Goal: Task Accomplishment & Management: Manage account settings

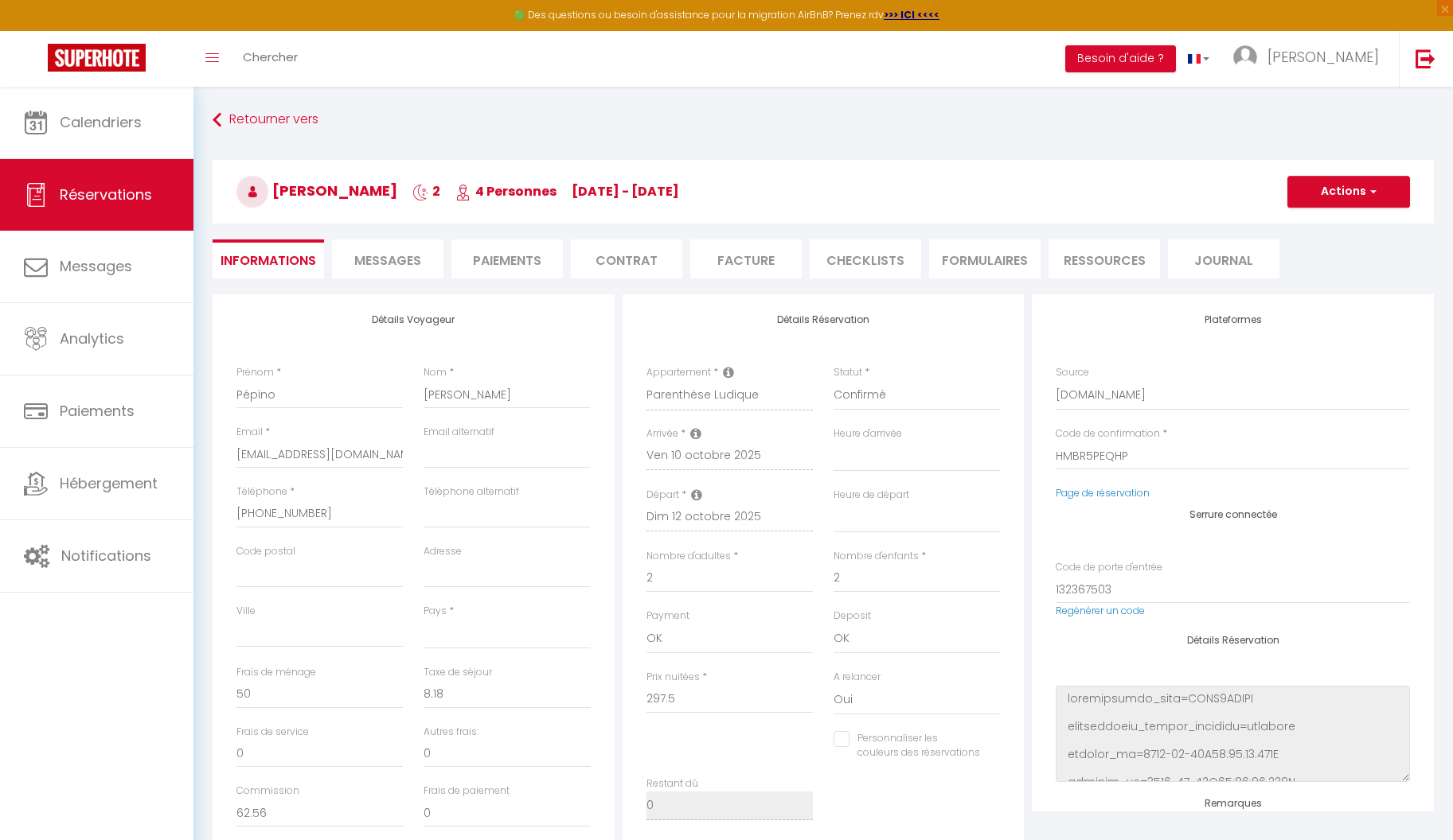
select select
select select "1"
select index
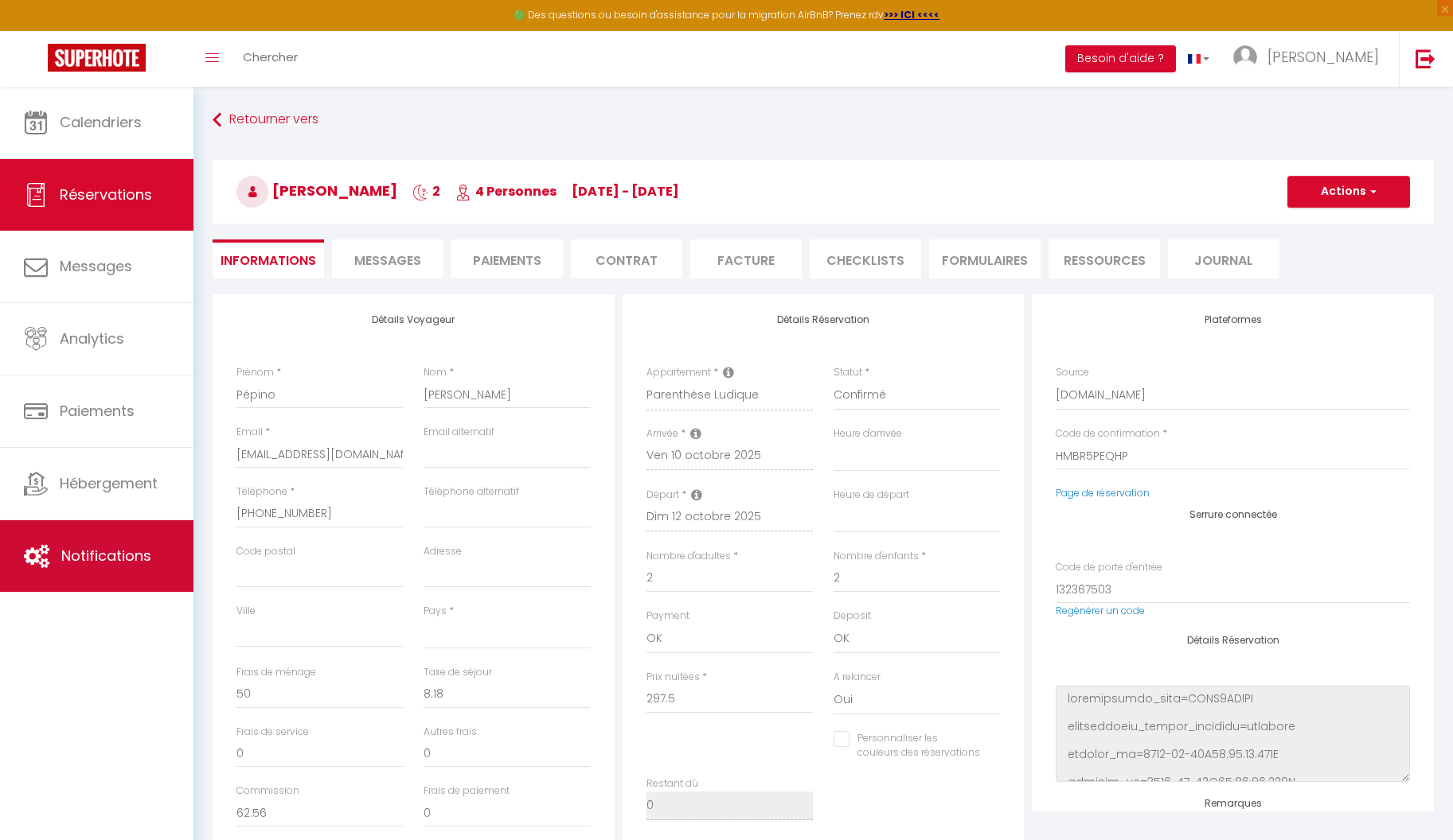
scroll to position [86, 0]
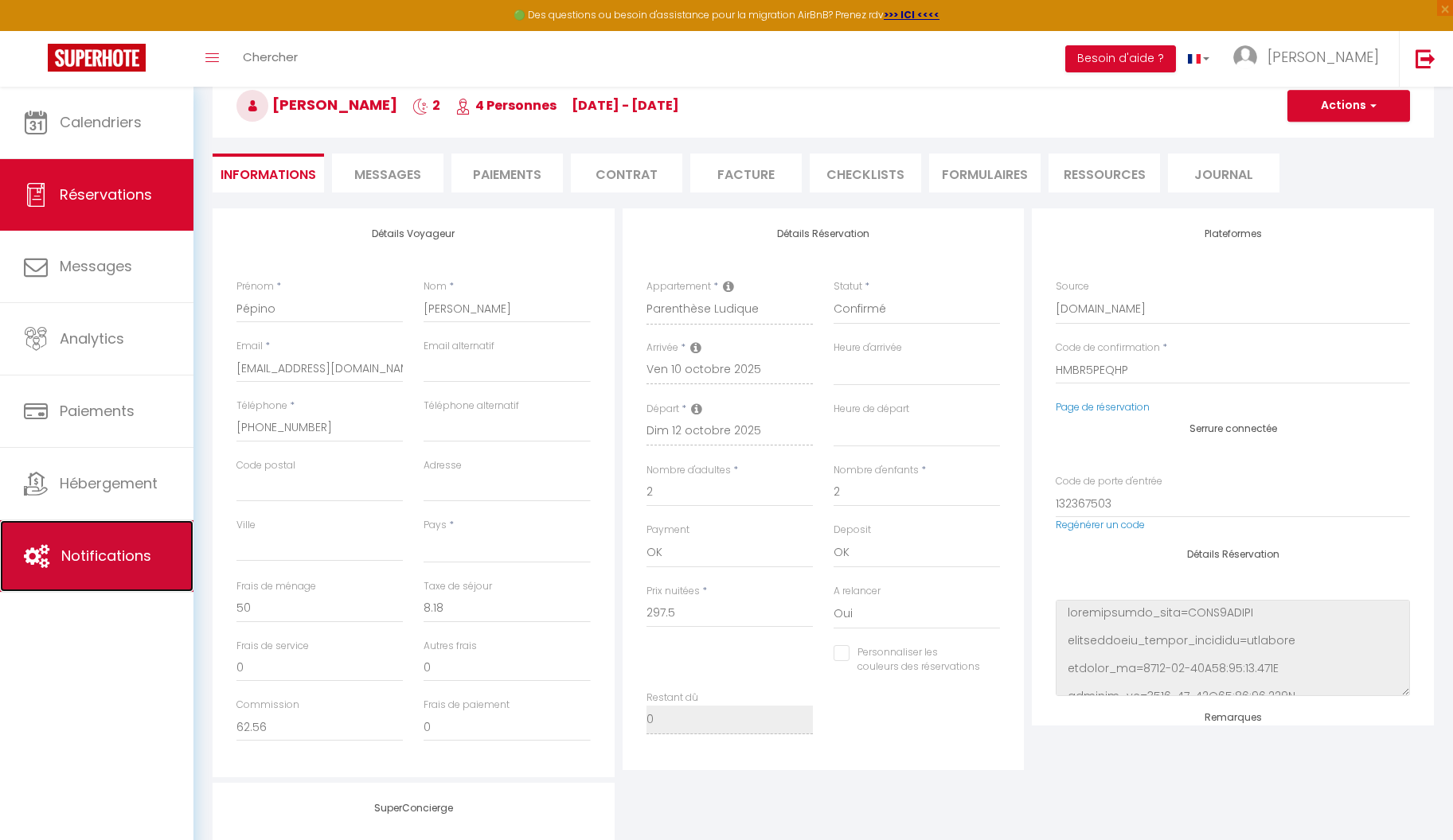
click at [105, 552] on span "Notifications" at bounding box center [106, 556] width 90 height 20
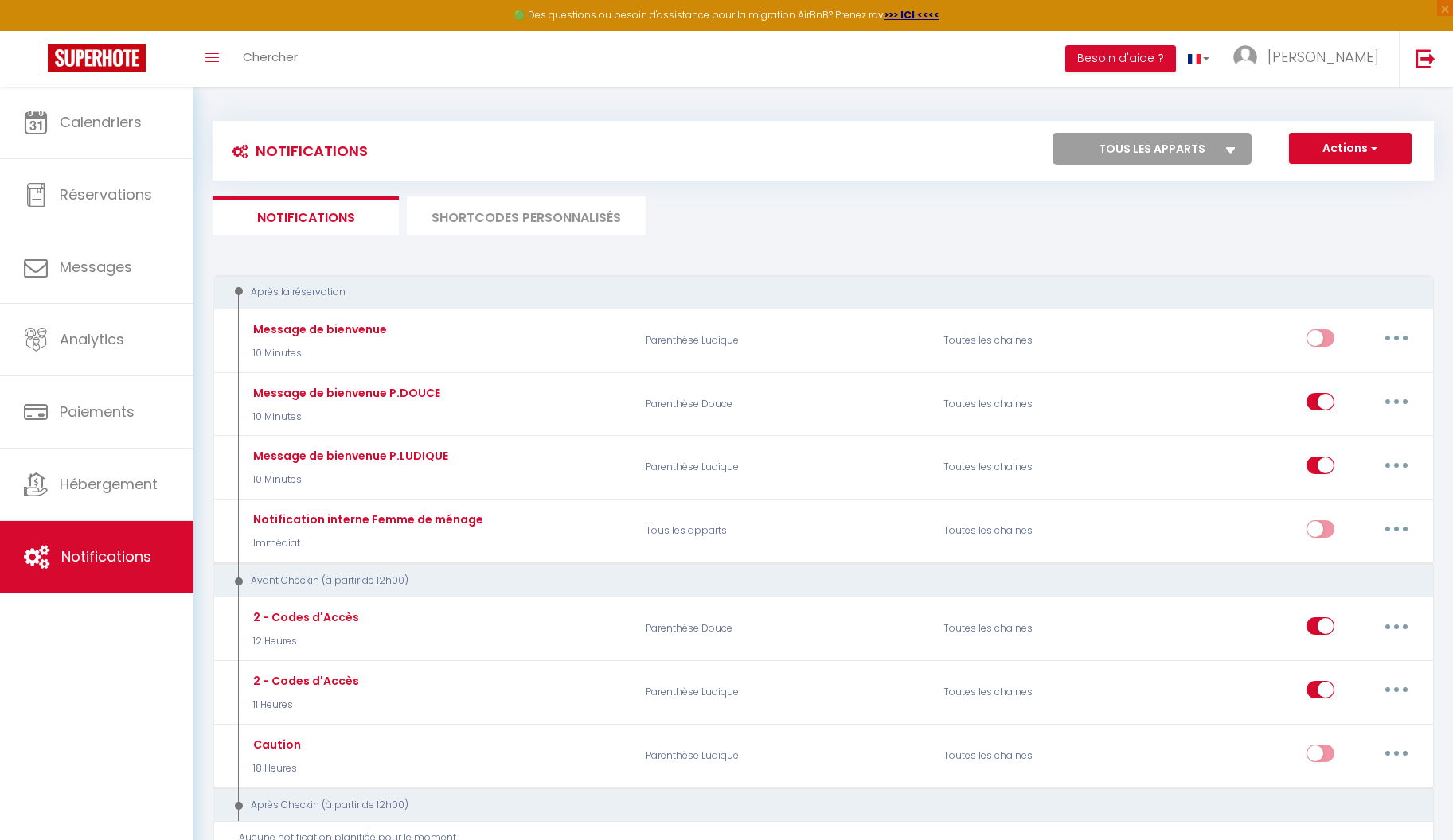
select select
checkbox input "false"
select select
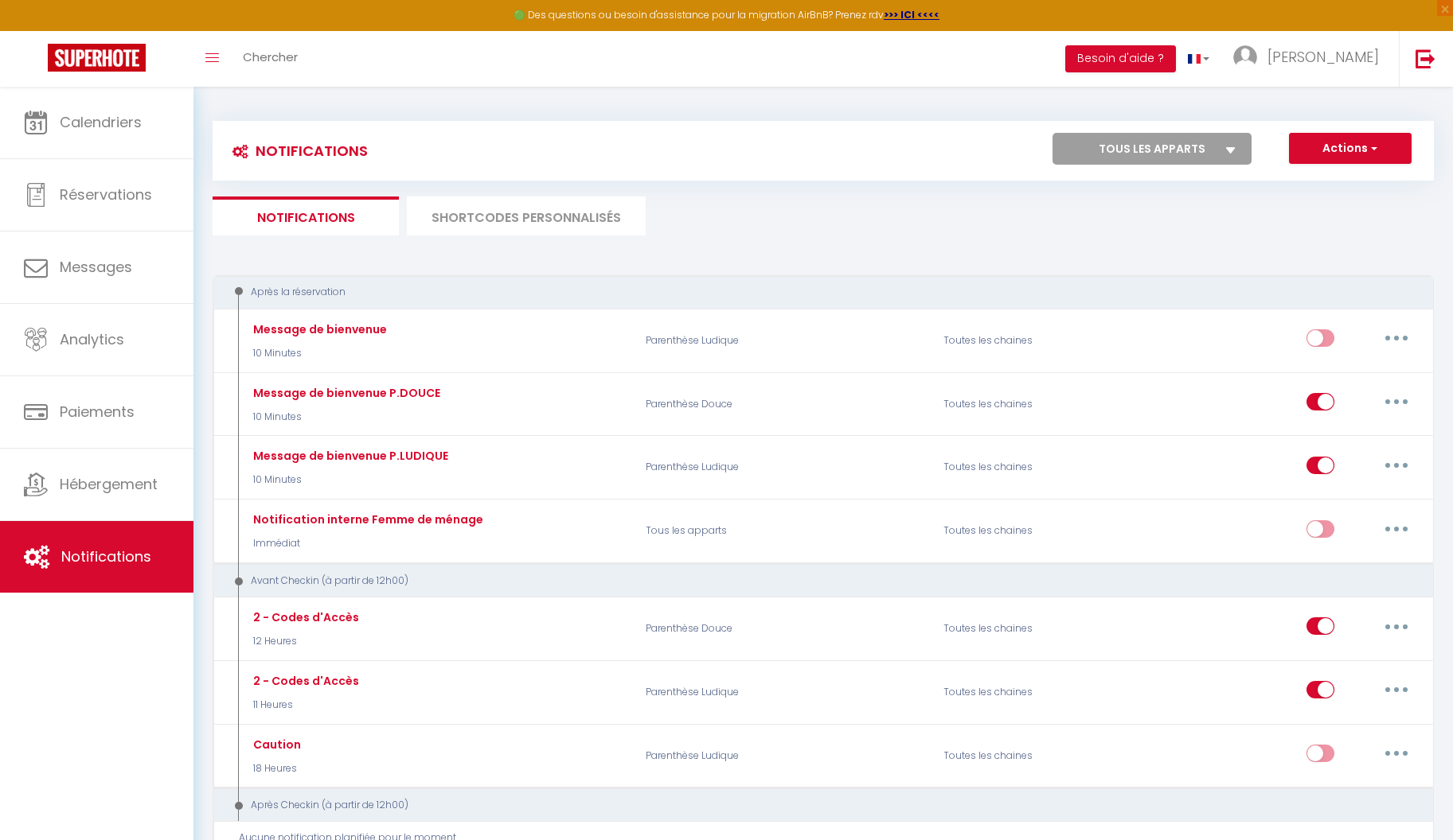
checkbox input "false"
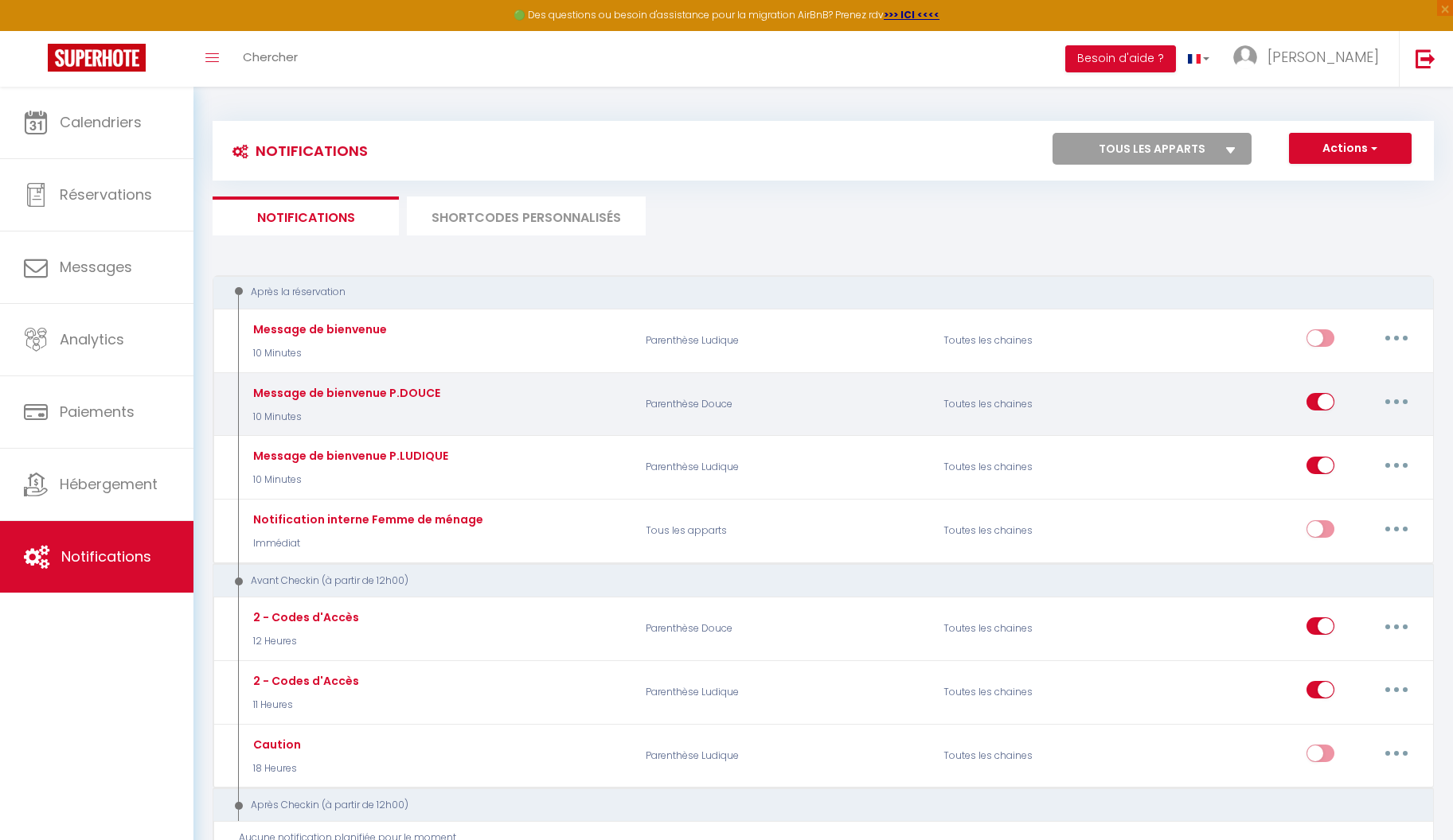
click at [1397, 399] on icon "button" at bounding box center [1397, 402] width 5 height 5
click at [1356, 435] on link "Editer" at bounding box center [1355, 438] width 118 height 27
type input "Message de bienvenue P.DOUCE"
select select "10 Minutes"
select select "if_booking_is_paid"
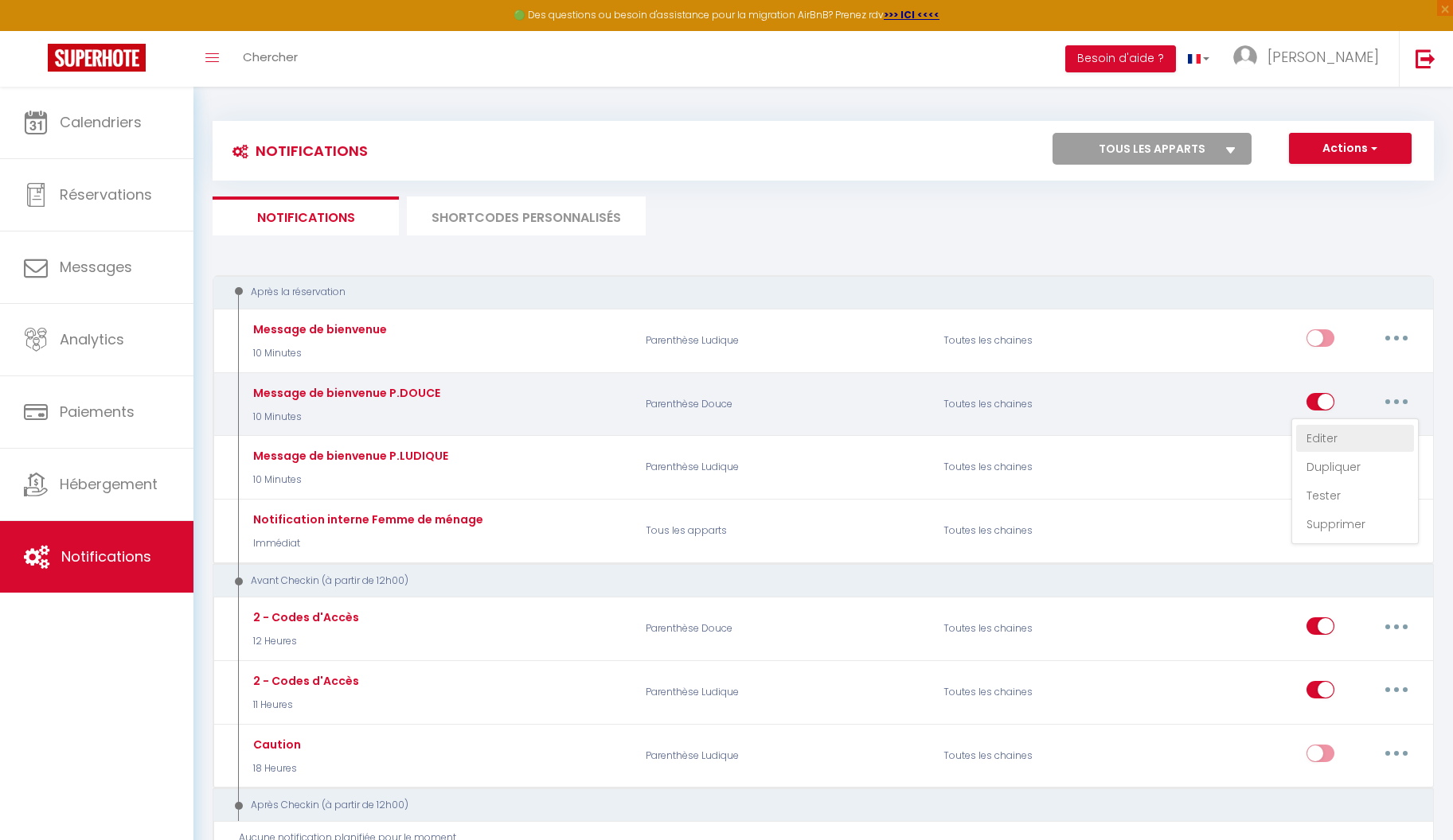
checkbox input "true"
checkbox input "false"
radio input "true"
type input "Bienvenue [GUEST:FIRST_NAME] à [RENTAL:NAME]"
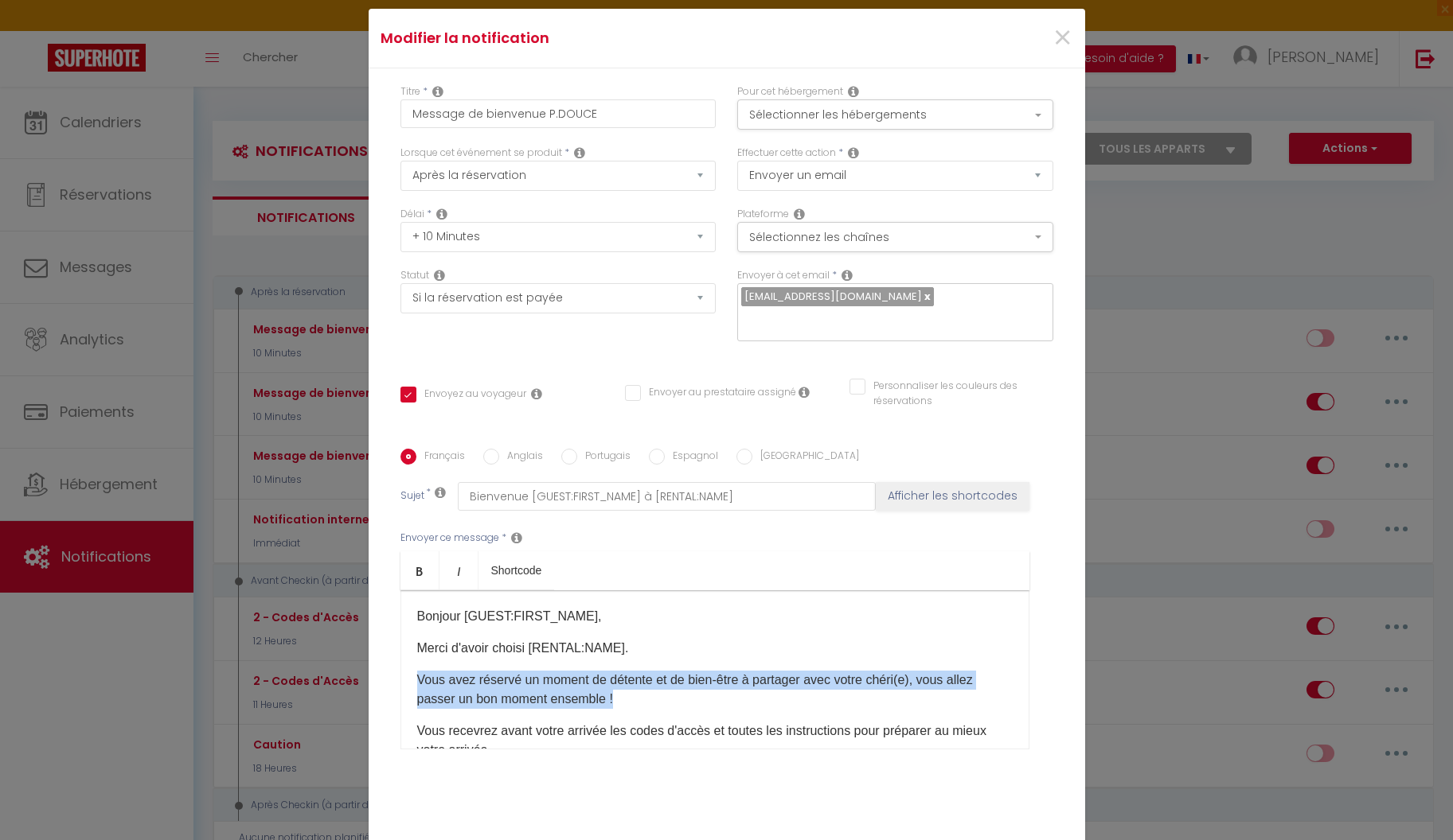
drag, startPoint x: 416, startPoint y: 668, endPoint x: 643, endPoint y: 695, distance: 228.6
click at [643, 695] on div "Bonjour [GUEST:FIRST_NAME], Merci d'avoir choisi [RENTAL:NAME]. Vous avez réser…" at bounding box center [715, 670] width 629 height 159
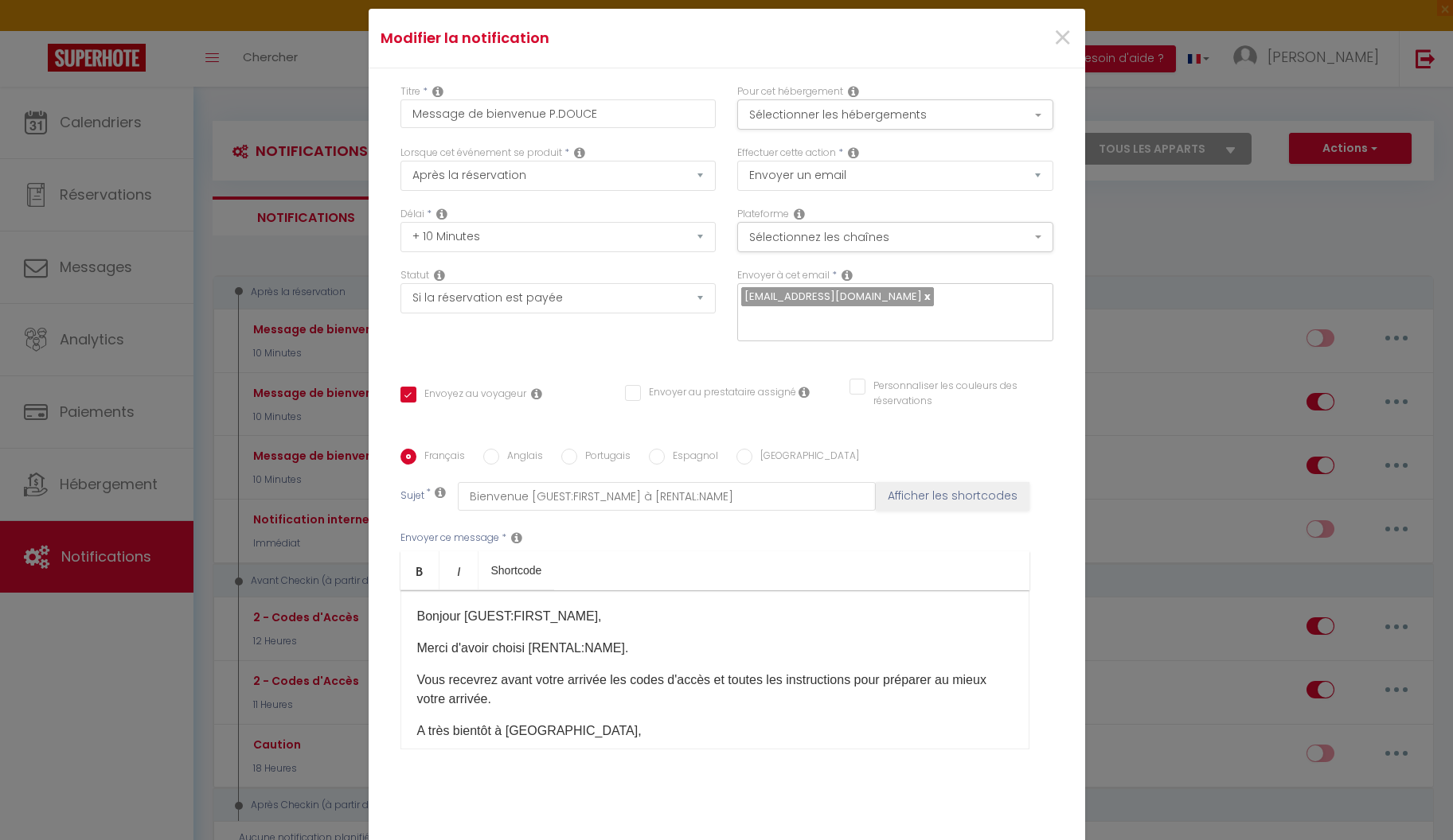
click at [535, 726] on p "A très bientôt à [GEOGRAPHIC_DATA]," at bounding box center [715, 731] width 596 height 19
click at [452, 724] on p "A très bientôt," at bounding box center [715, 731] width 596 height 19
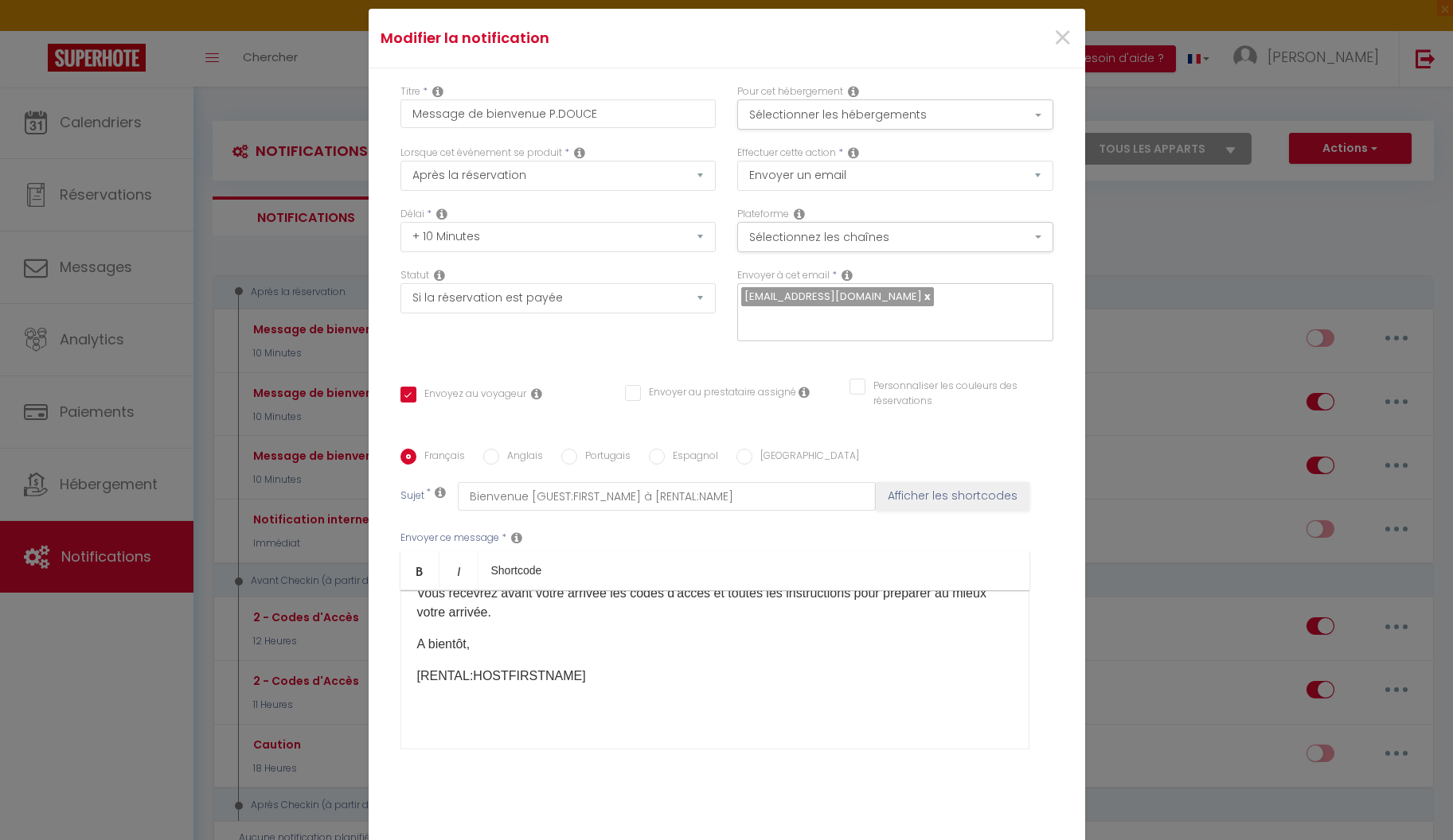
scroll to position [87, 0]
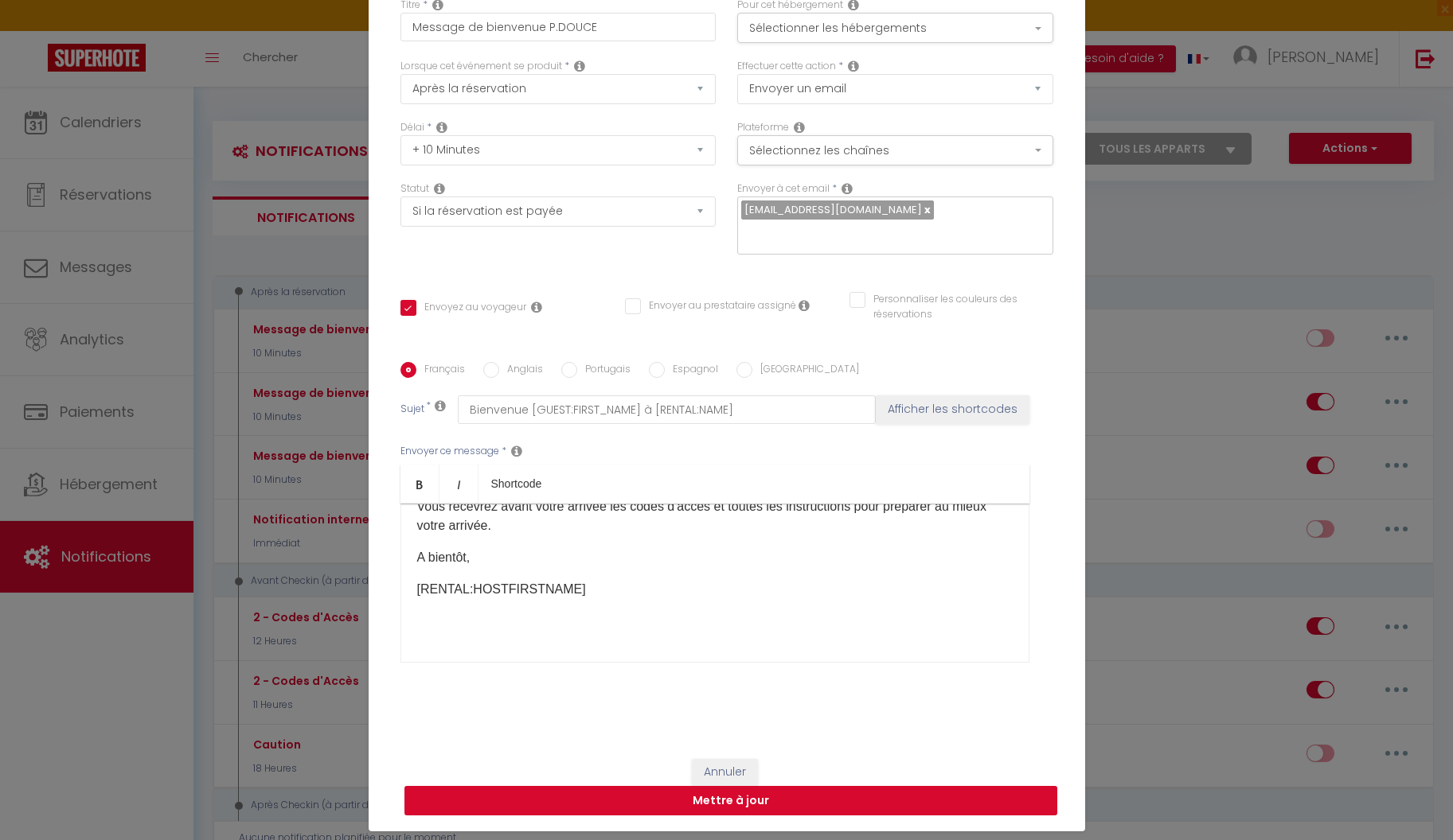
click at [777, 786] on button "Mettre à jour" at bounding box center [731, 801] width 653 height 30
checkbox input "true"
checkbox input "false"
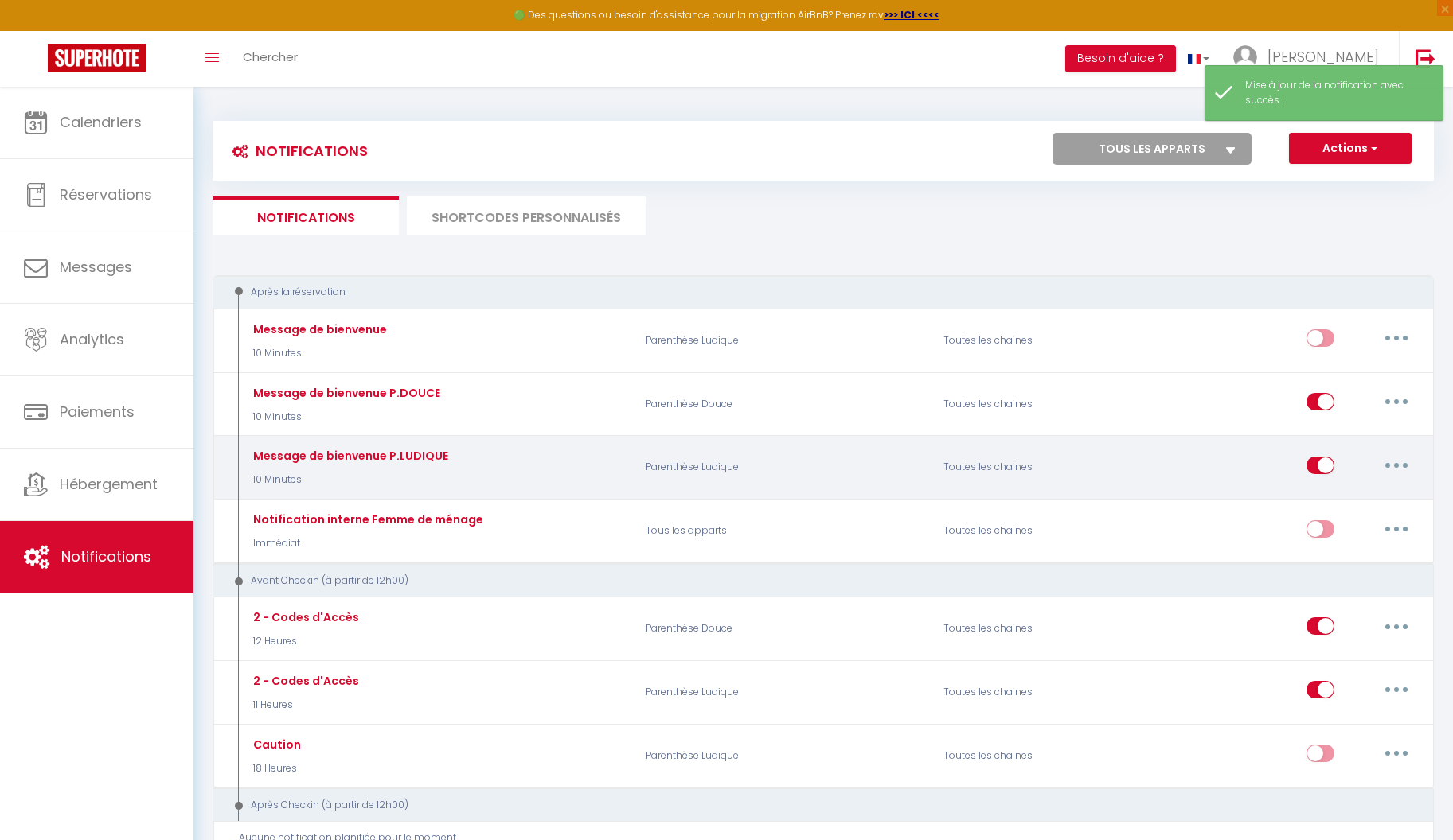
click at [1399, 453] on button "button" at bounding box center [1396, 466] width 44 height 25
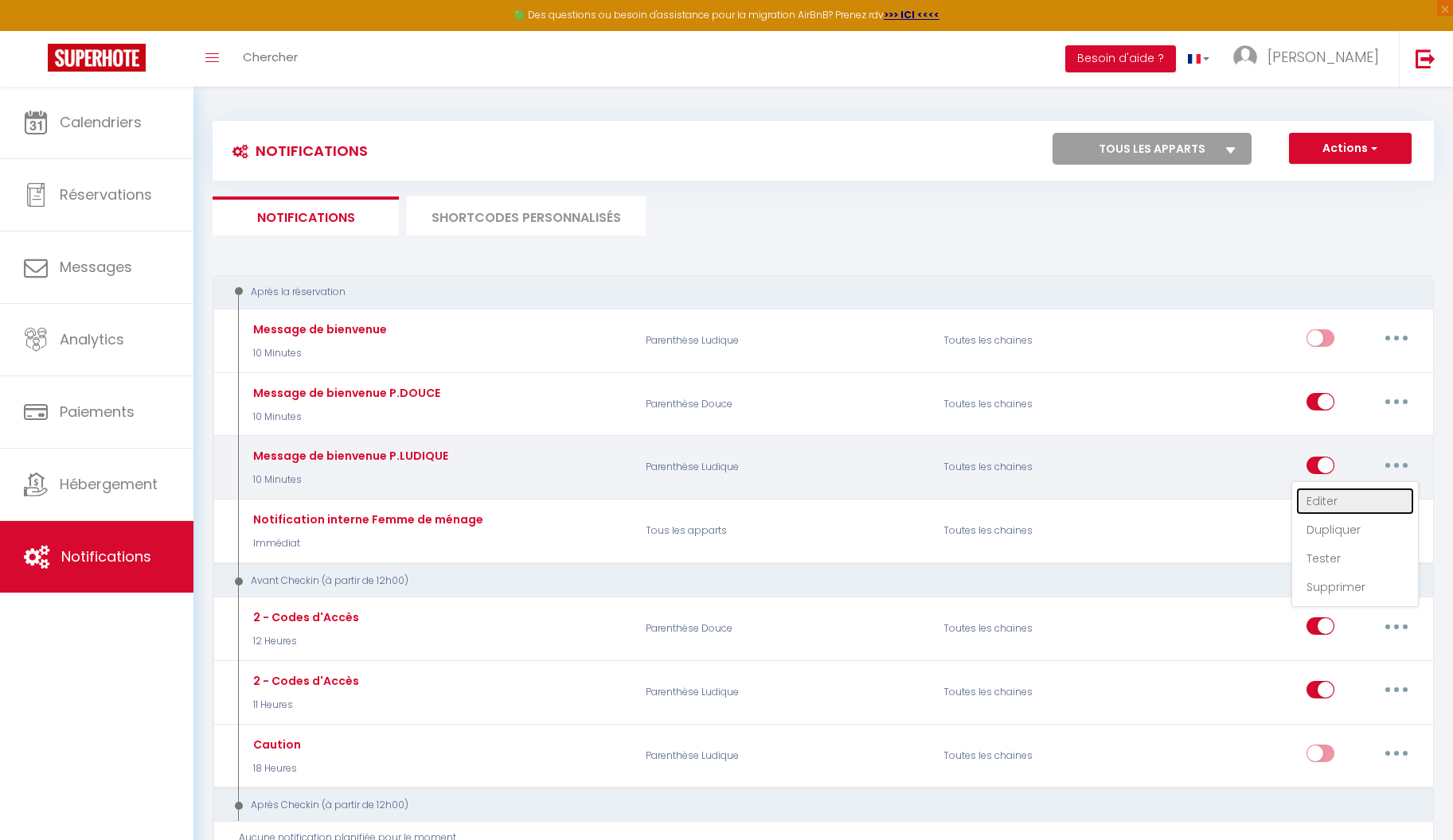
click at [1327, 501] on link "Editer" at bounding box center [1355, 502] width 118 height 27
type input "Message de bienvenue P.LUDIQUE"
select select "10 Minutes"
select select "if_booking_is_paid"
checkbox input "true"
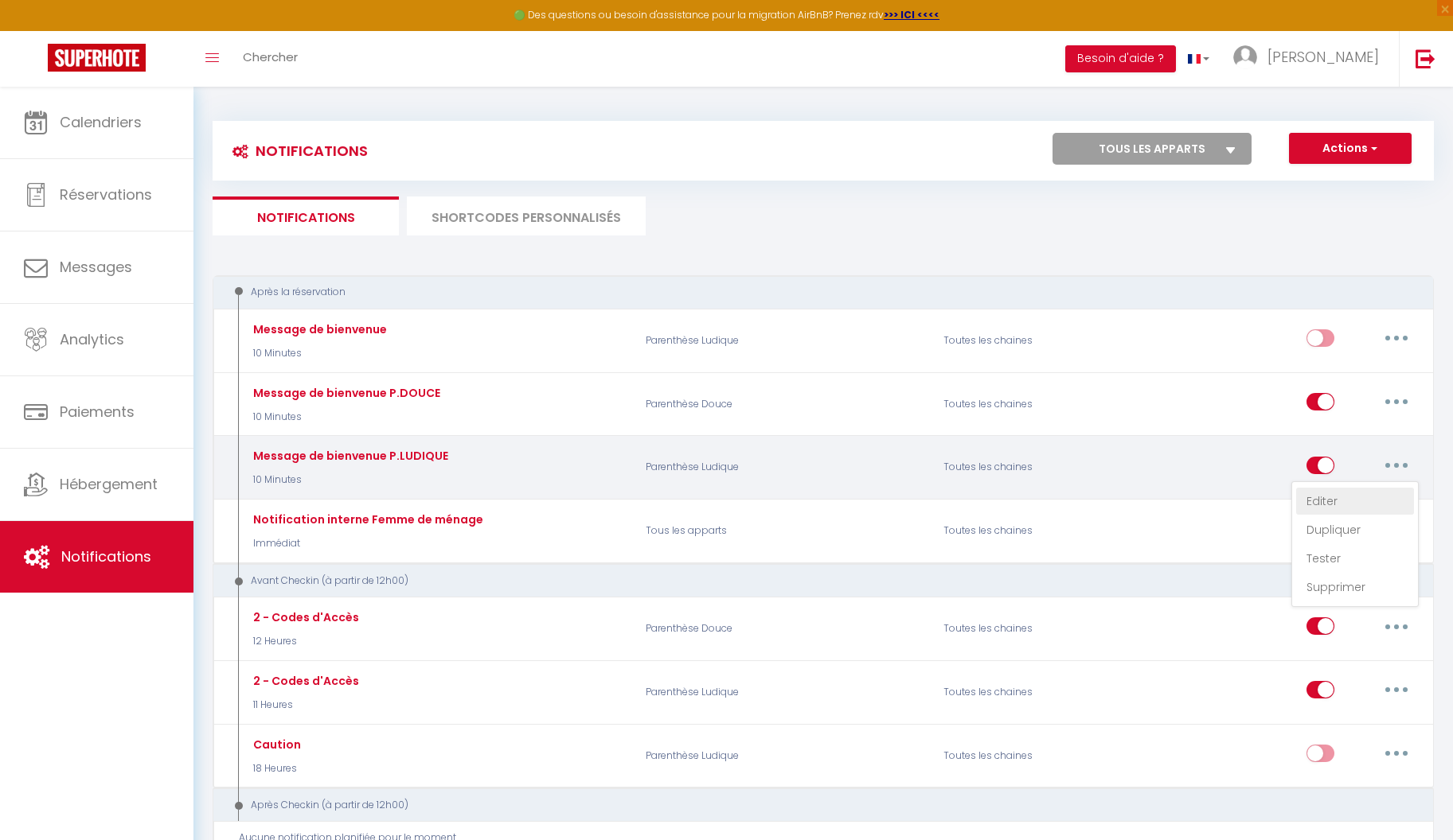
checkbox input "false"
checkbox input "true"
radio input "true"
type input "Bienvenue [GUEST:FIRST_NAME] à [RENTAL:NAME]"
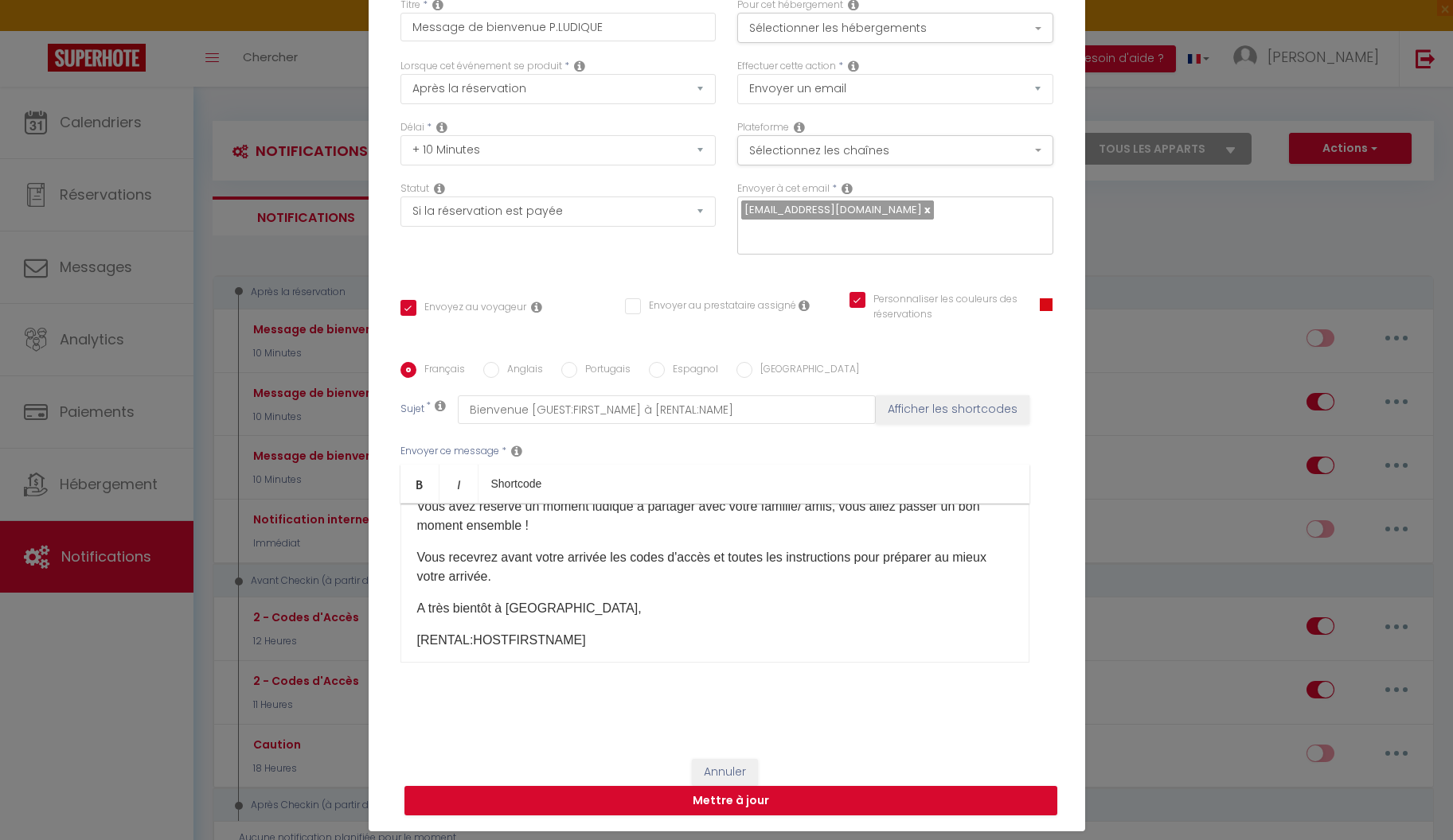
scroll to position [0, 0]
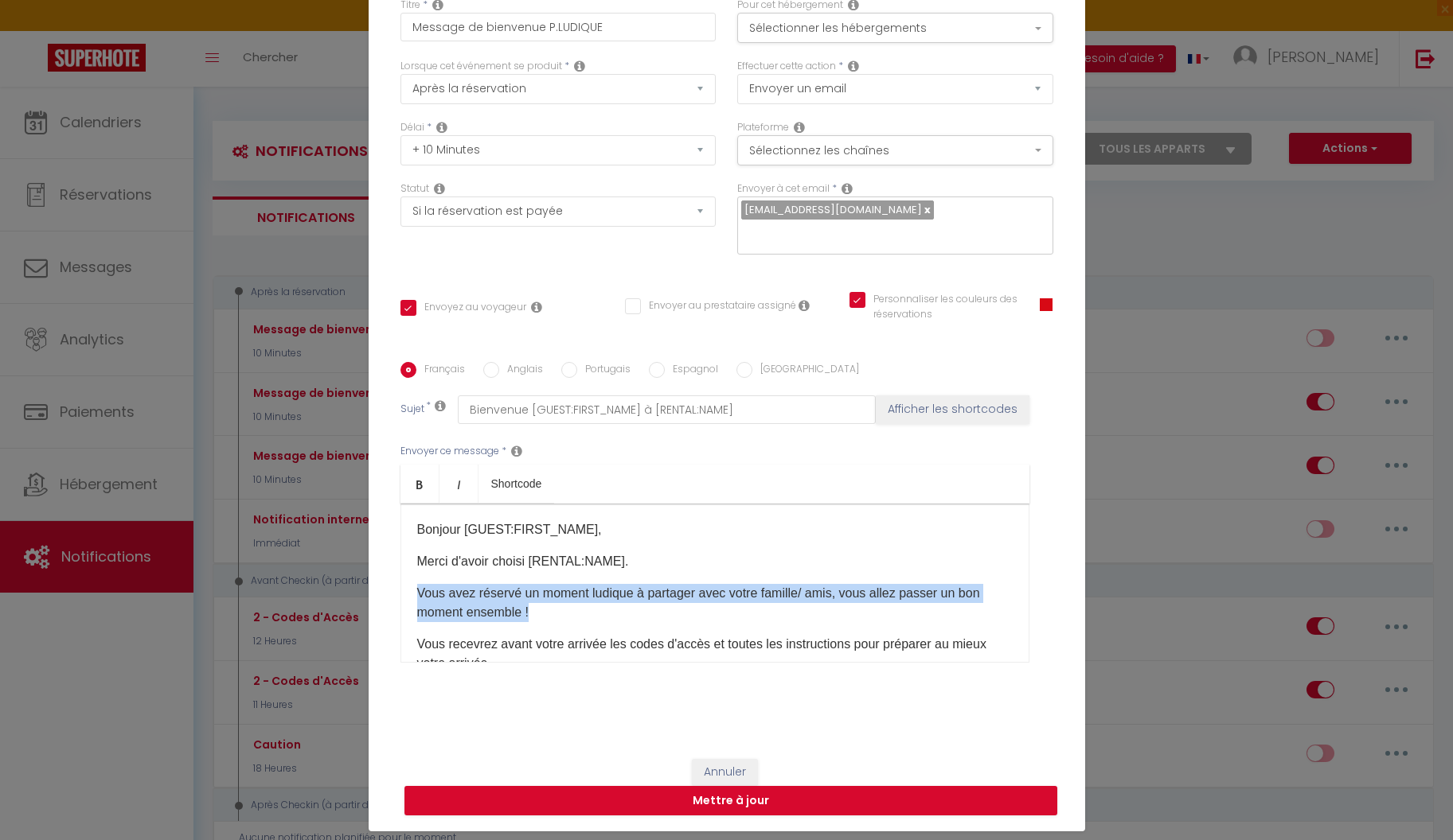
drag, startPoint x: 411, startPoint y: 580, endPoint x: 542, endPoint y: 603, distance: 133.0
click at [541, 603] on div "Bonjour [GUEST:FIRST_NAME], Merci d'avoir choisi [RENTAL:NAME]. Vous avez réser…" at bounding box center [715, 584] width 629 height 159
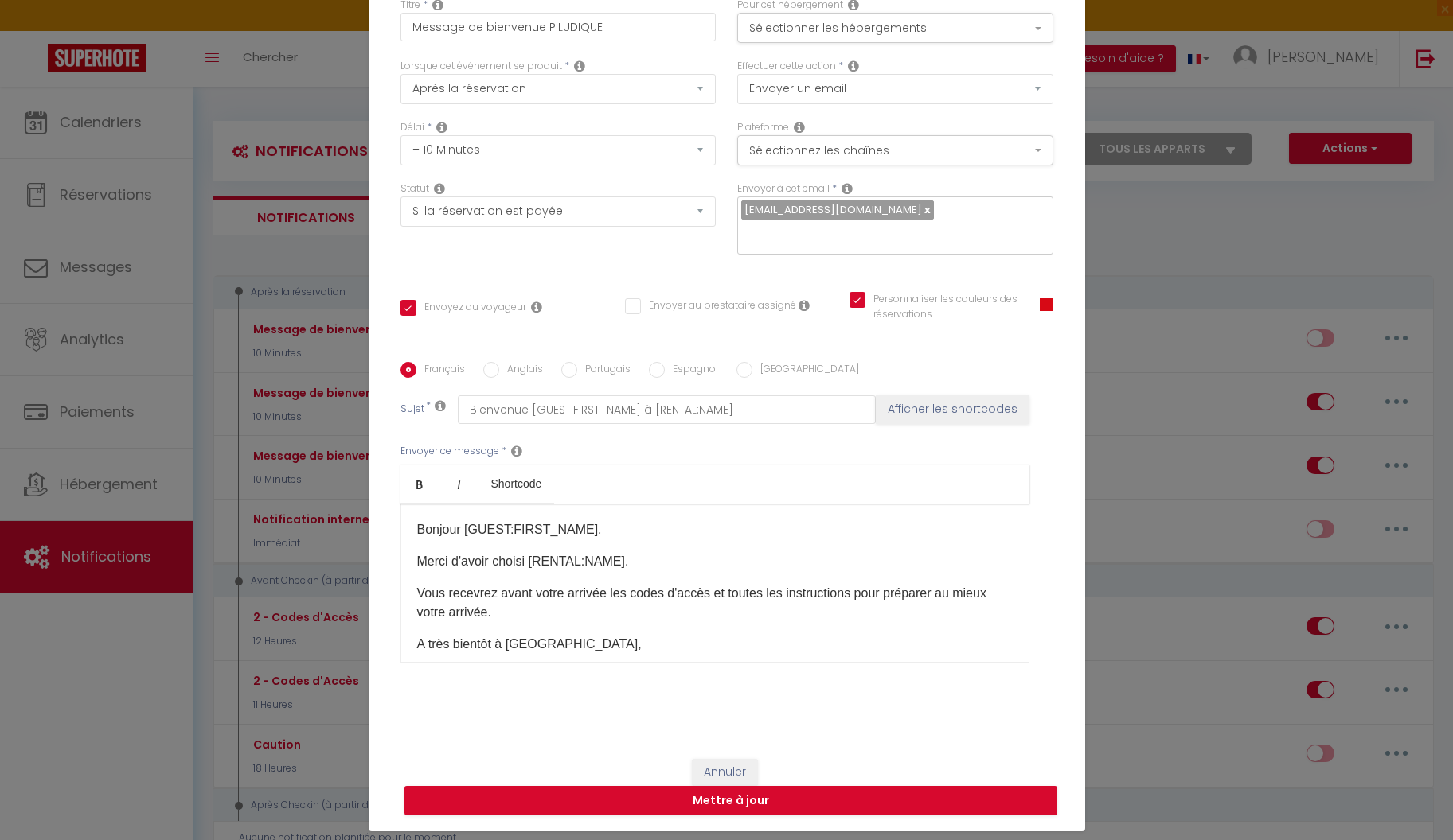
click at [530, 635] on p "A très bientôt à [GEOGRAPHIC_DATA]," at bounding box center [715, 644] width 596 height 19
click at [668, 787] on button "Mettre à jour" at bounding box center [731, 801] width 653 height 30
checkbox input "true"
checkbox input "false"
checkbox input "true"
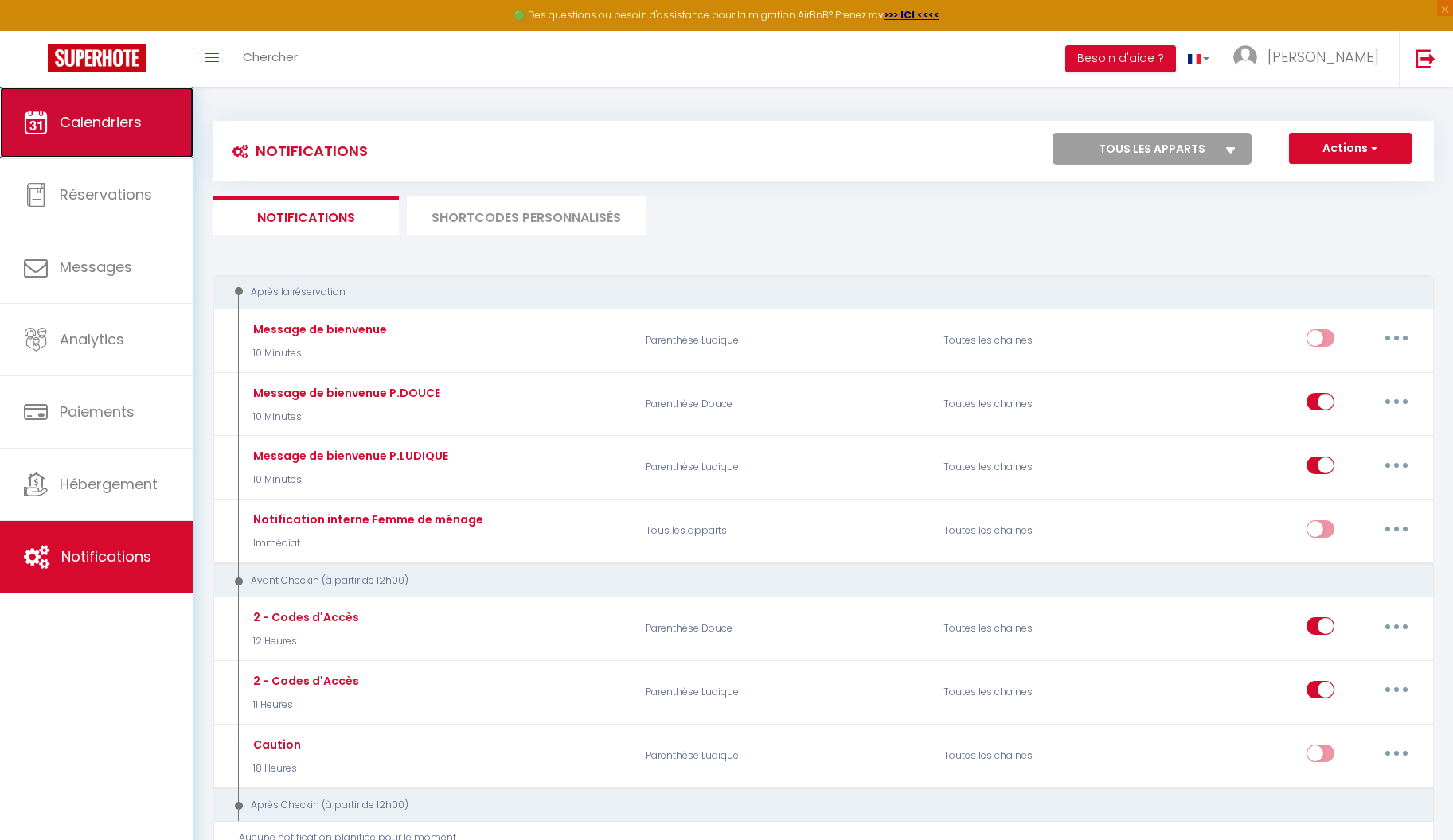
click at [132, 126] on span "Calendriers" at bounding box center [101, 122] width 82 height 20
